Goal: Find specific page/section

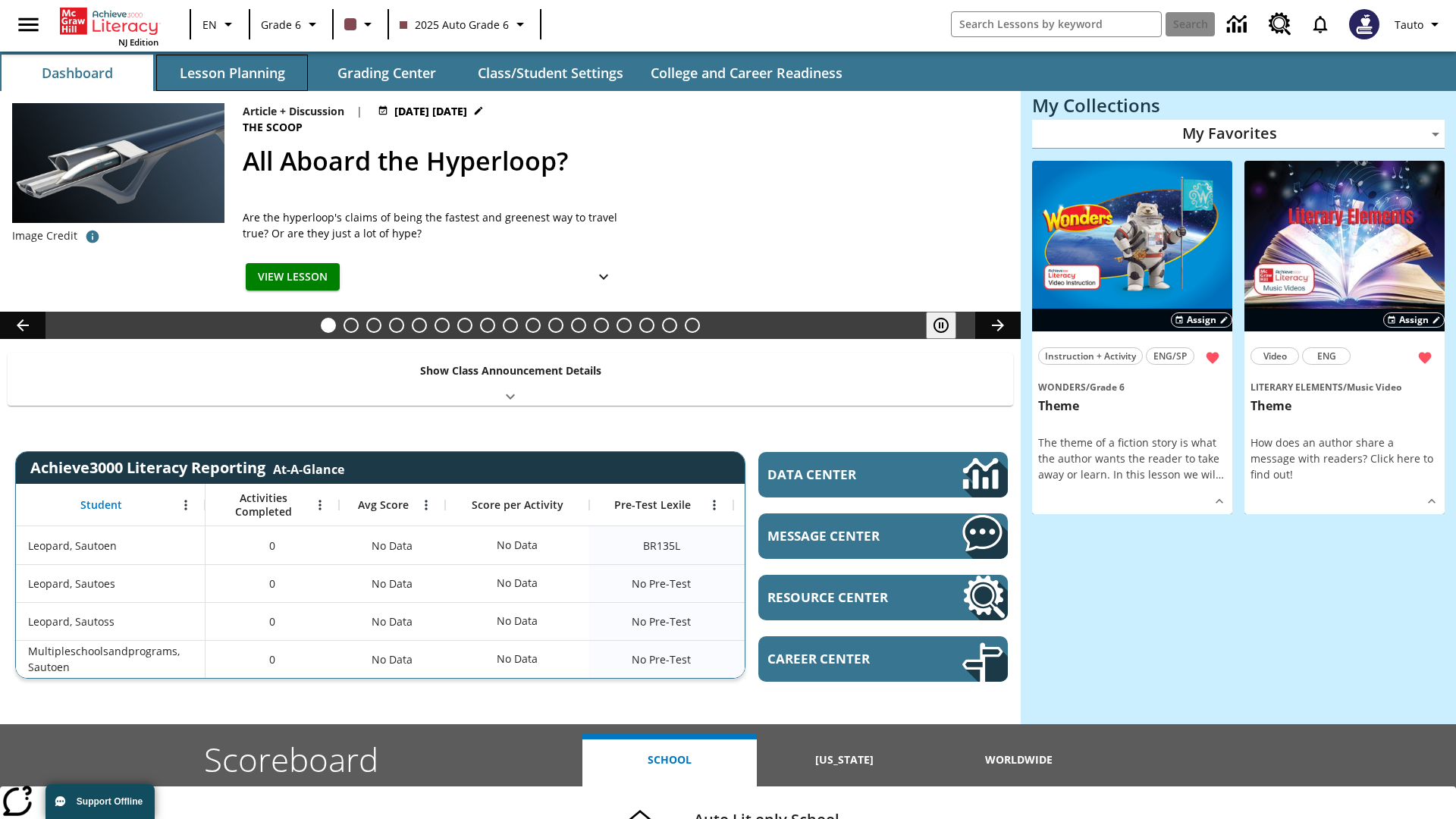
click at [232, 73] on button "Lesson Planning" at bounding box center [231, 73] width 152 height 36
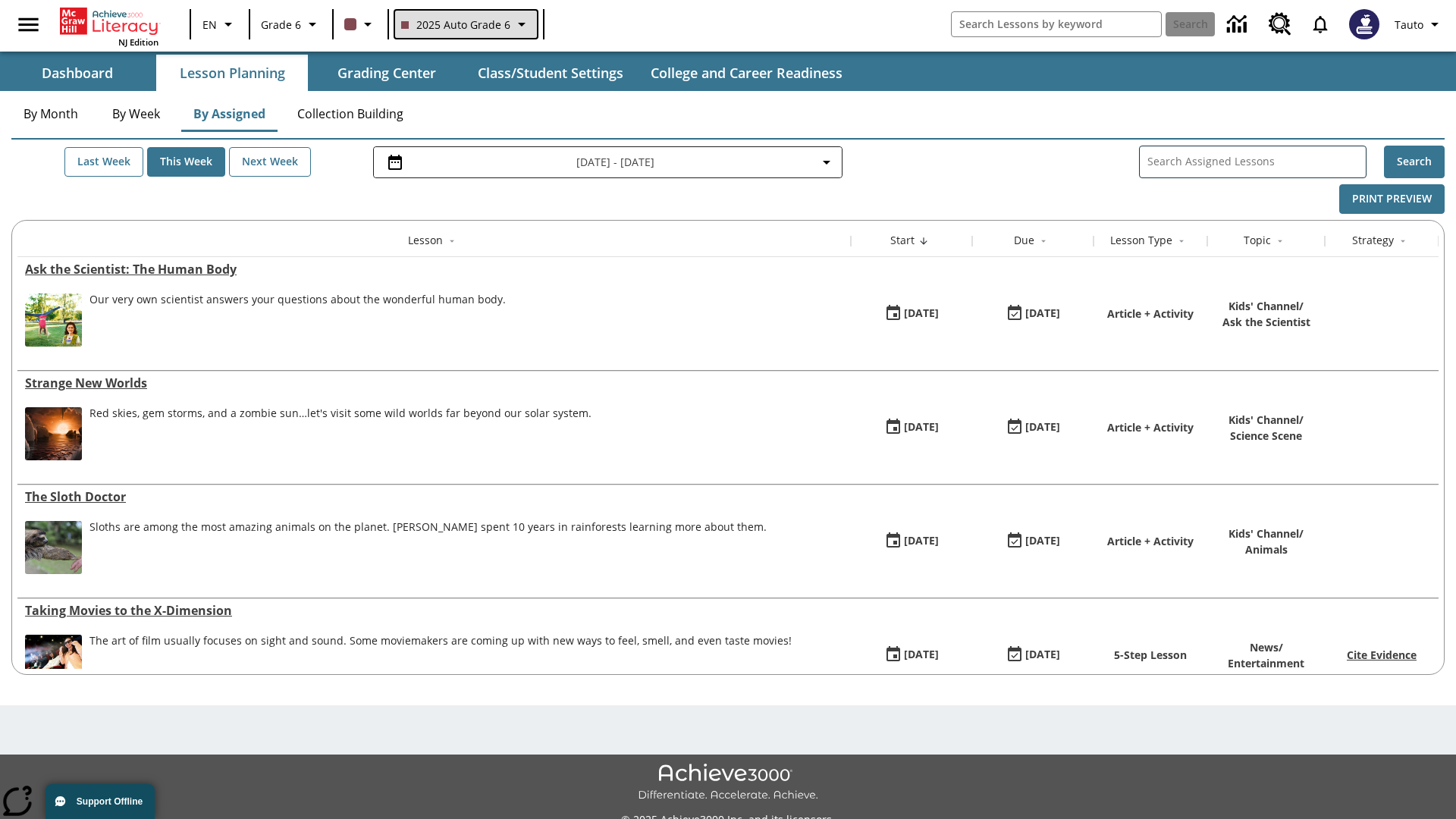
click at [464, 25] on span "2025 Auto Grade 6" at bounding box center [456, 25] width 109 height 16
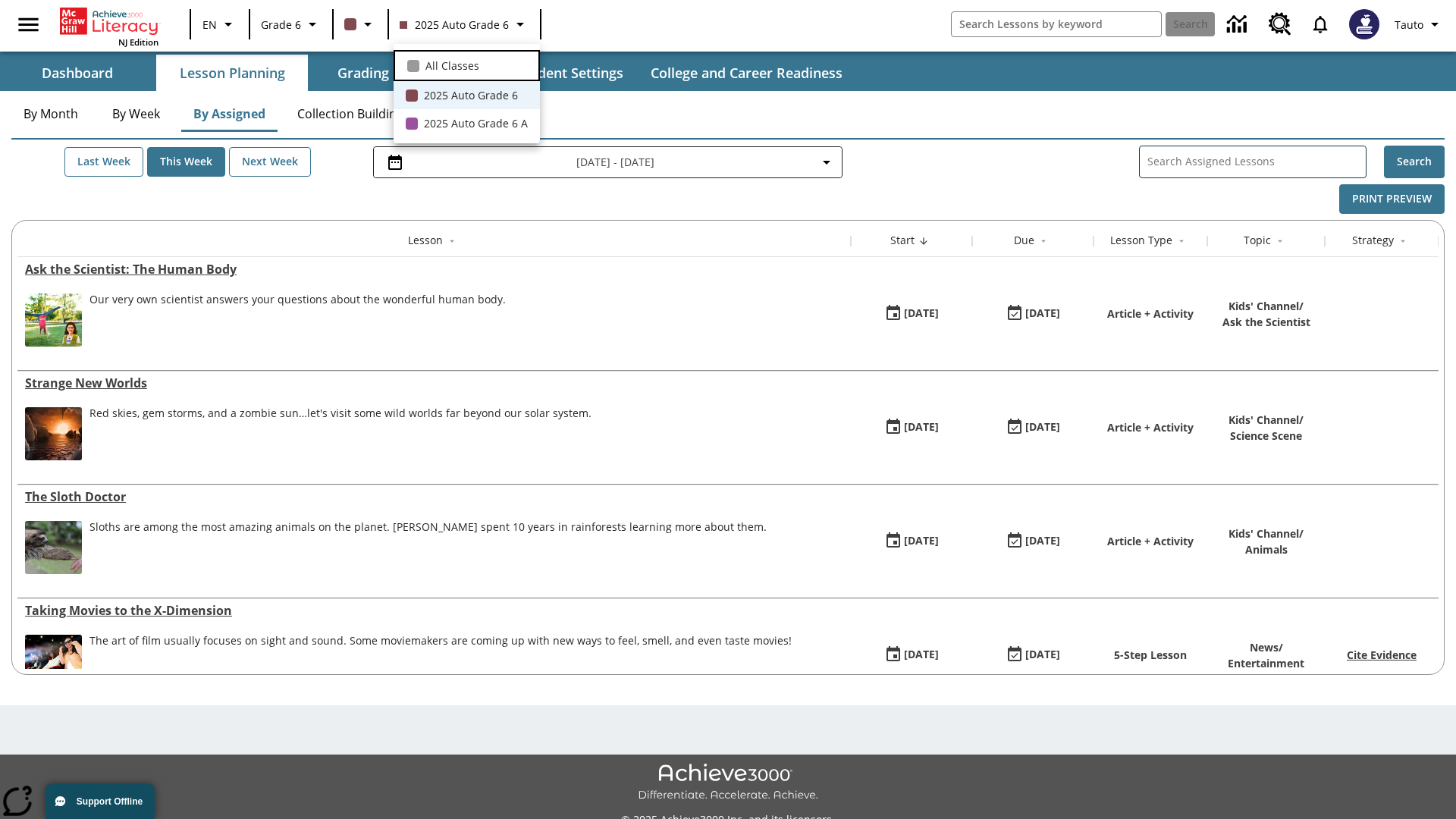
click at [467, 64] on span "All Classes" at bounding box center [452, 66] width 54 height 16
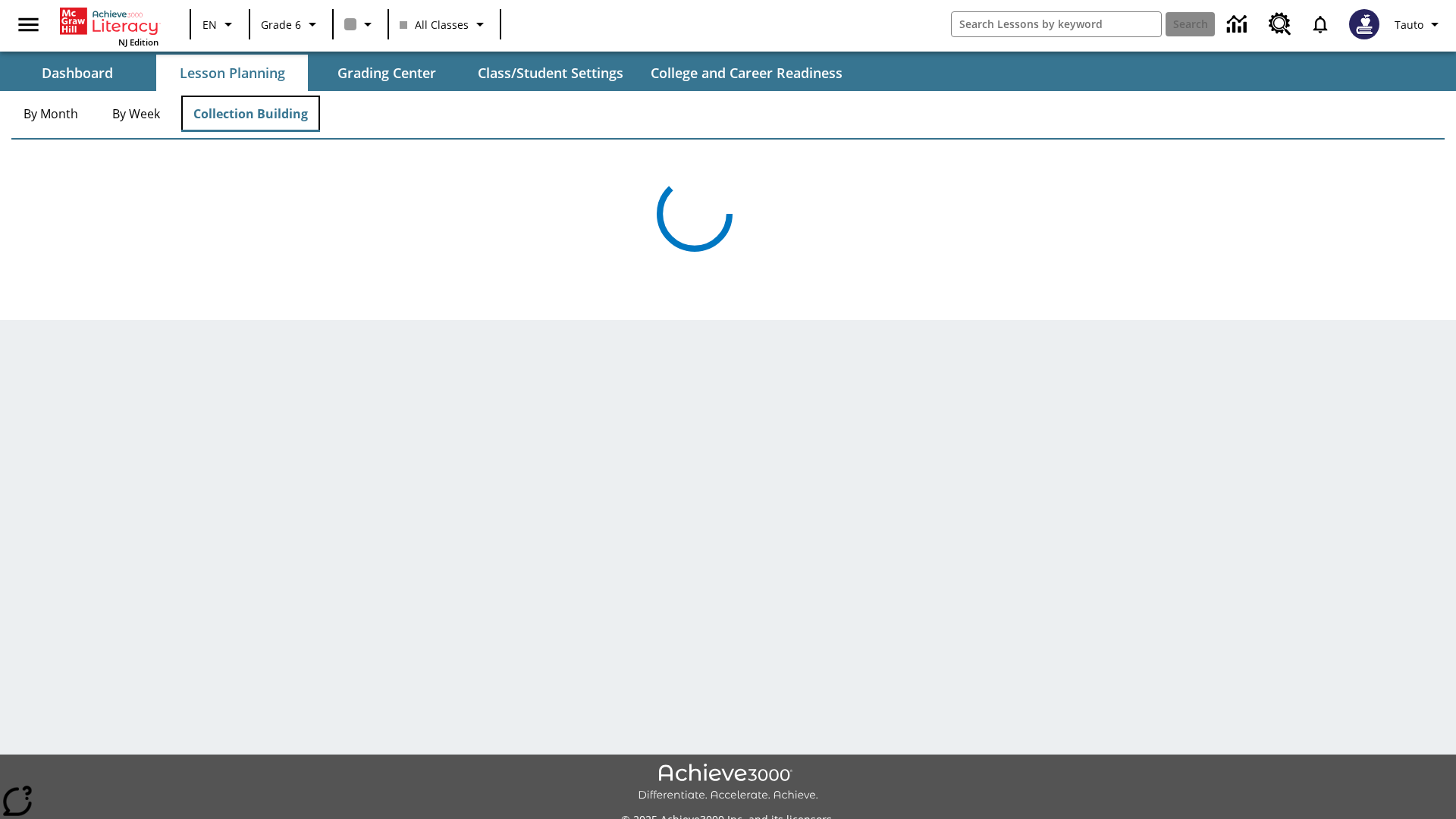
click at [251, 113] on button "Collection Building" at bounding box center [251, 113] width 139 height 36
